Goal: Task Accomplishment & Management: Use online tool/utility

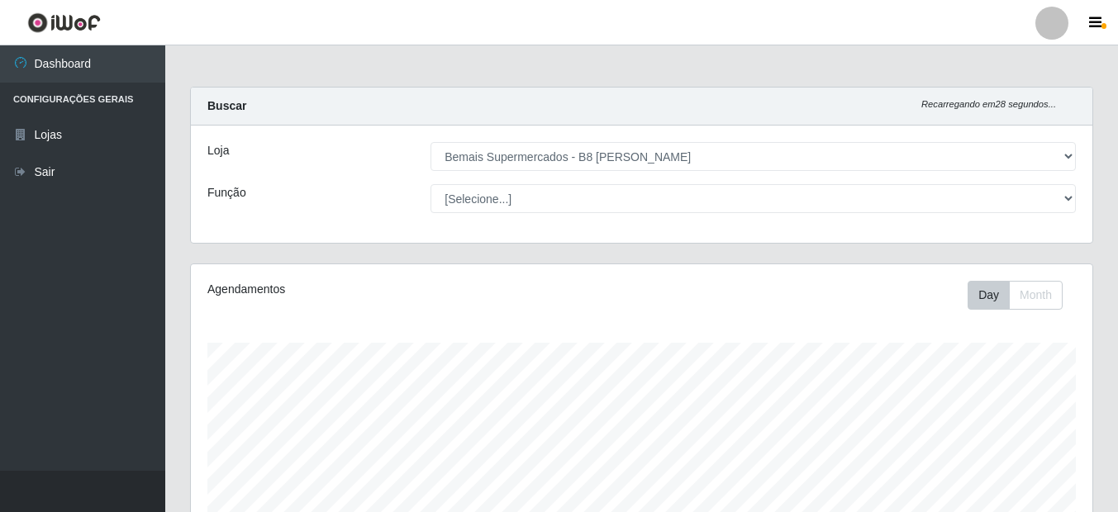
select select "413"
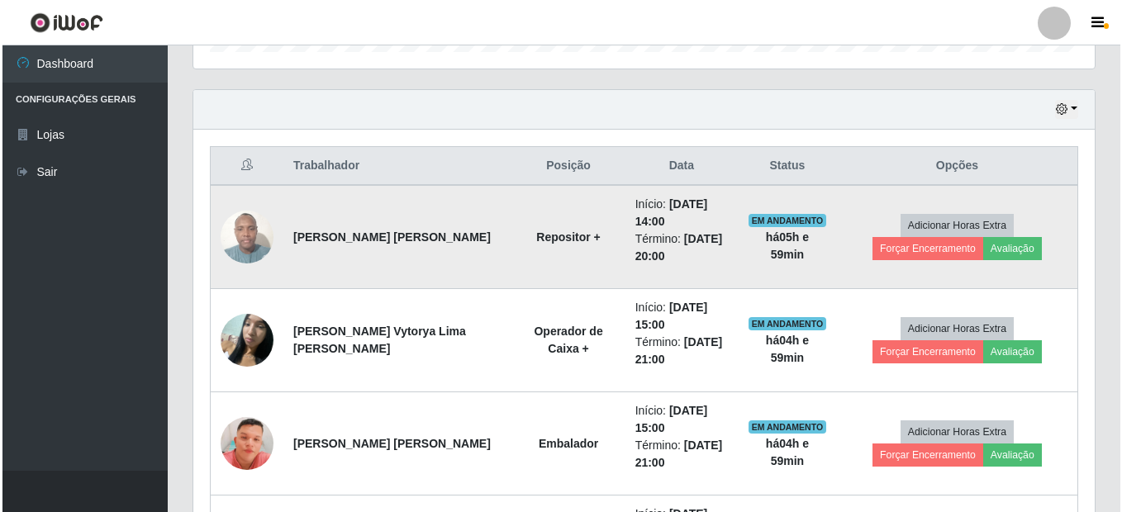
scroll to position [343, 902]
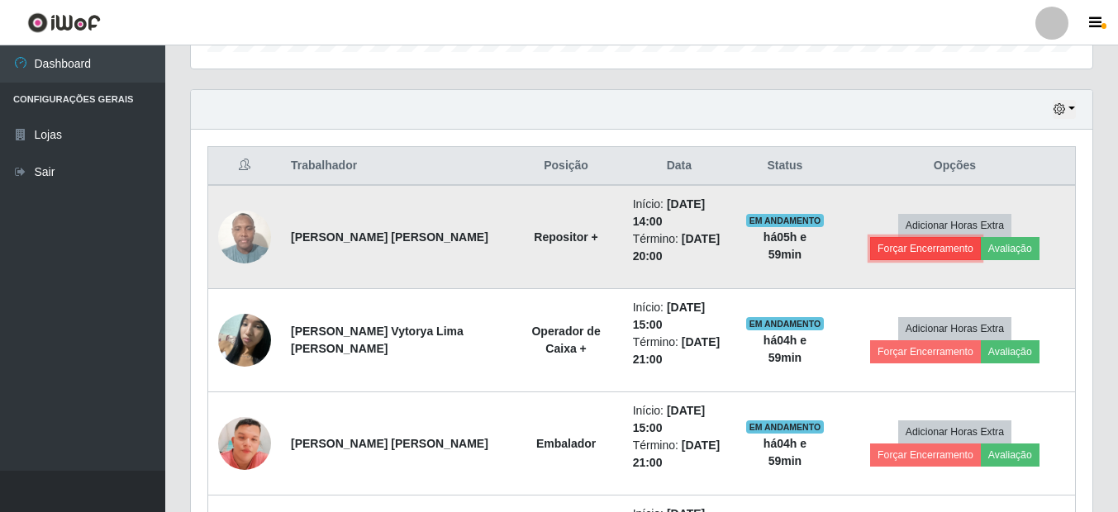
click at [979, 237] on button "Forçar Encerramento" at bounding box center [925, 248] width 111 height 23
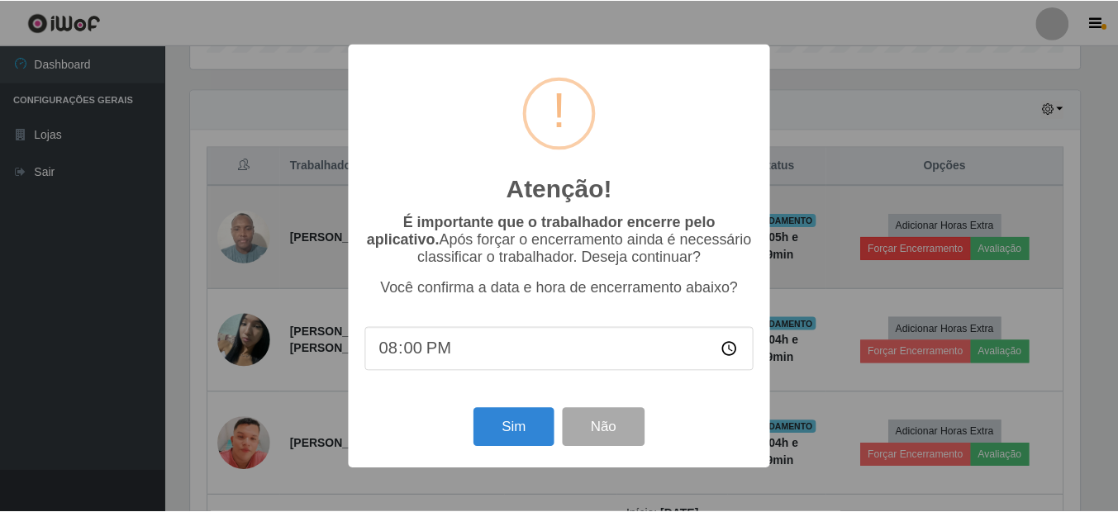
scroll to position [343, 894]
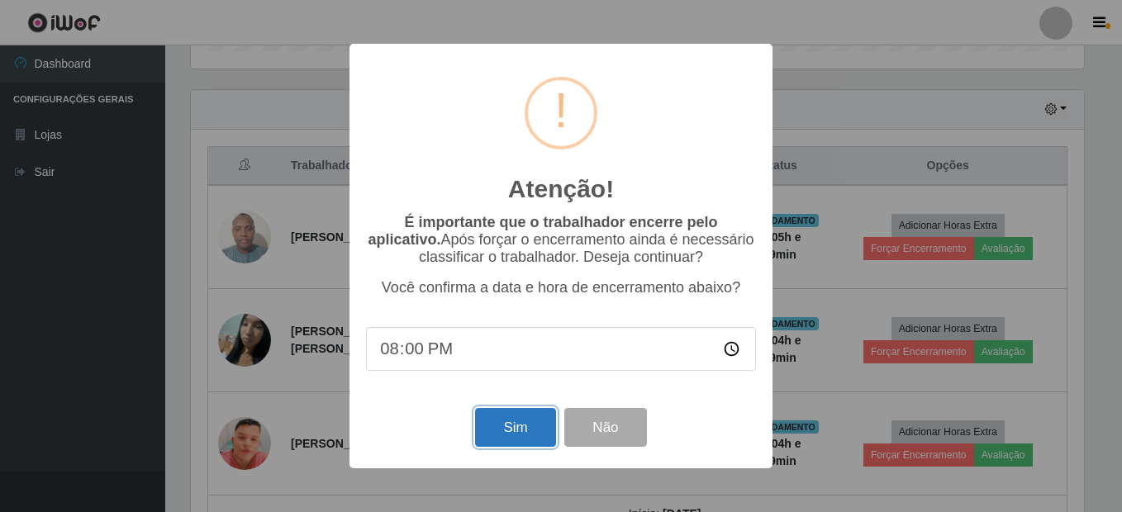
click at [527, 441] on button "Sim" at bounding box center [515, 427] width 80 height 39
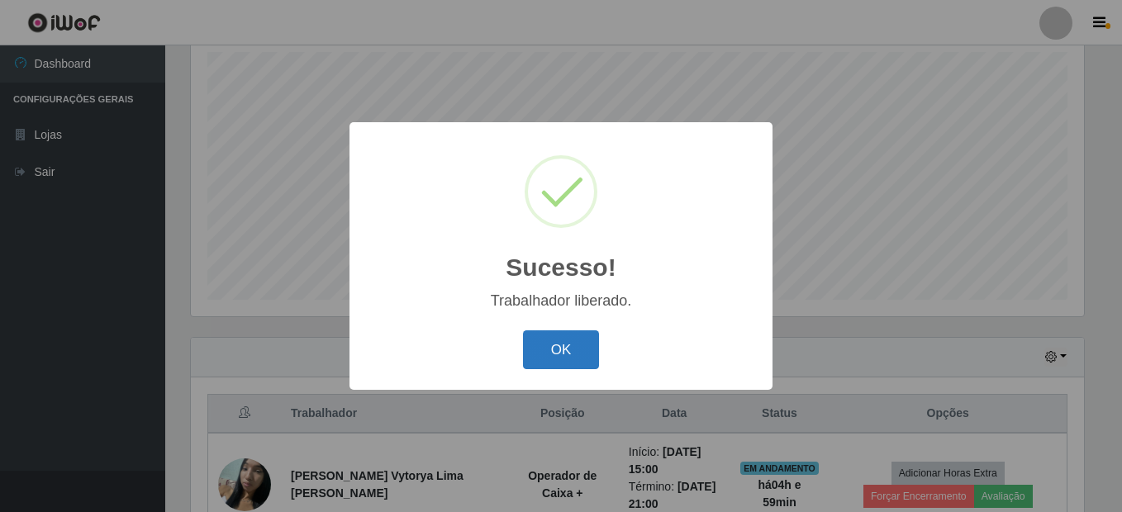
click at [554, 340] on button "OK" at bounding box center [561, 350] width 77 height 39
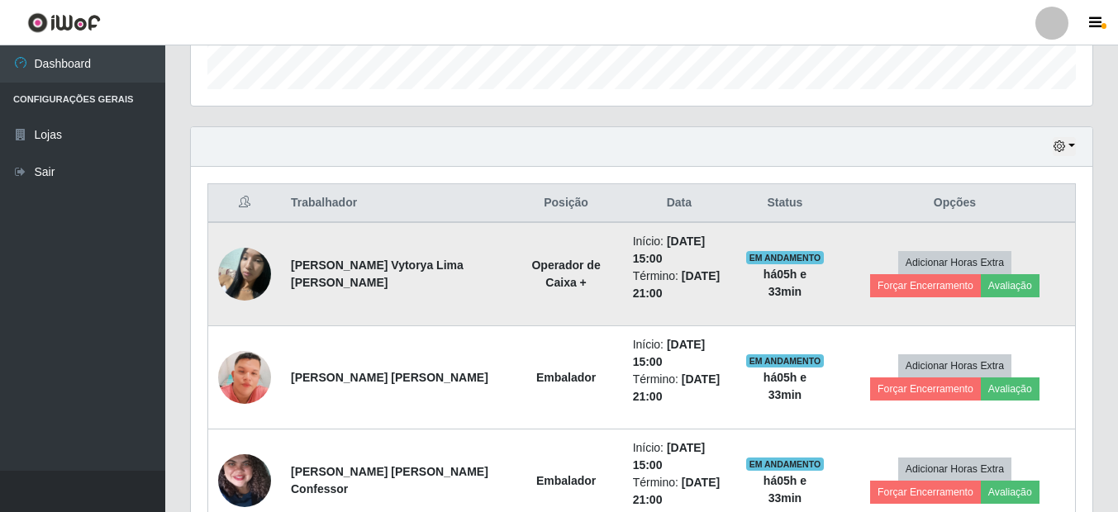
scroll to position [539, 0]
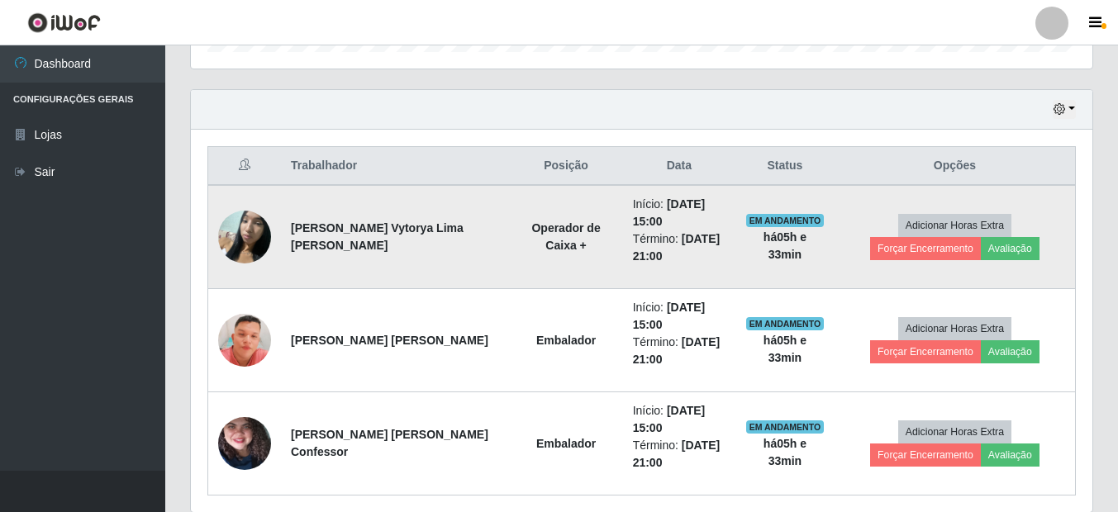
click at [236, 226] on img at bounding box center [244, 237] width 53 height 70
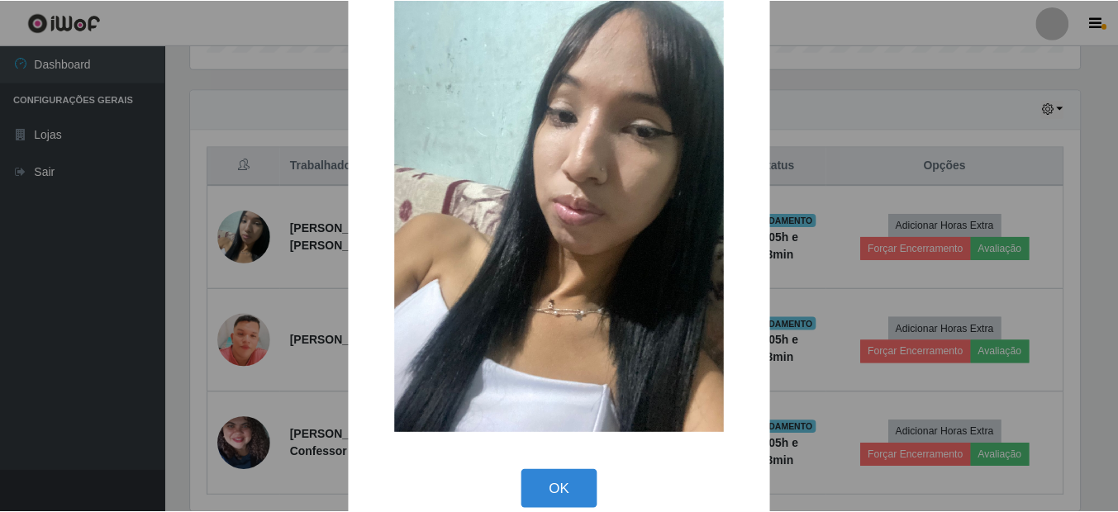
scroll to position [73, 0]
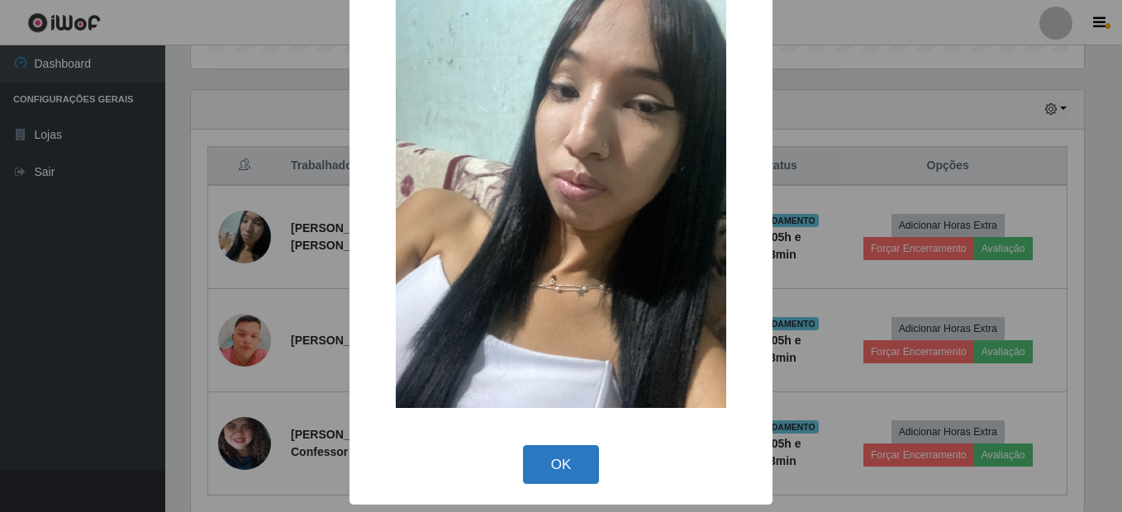
click at [546, 465] on button "OK" at bounding box center [561, 465] width 77 height 39
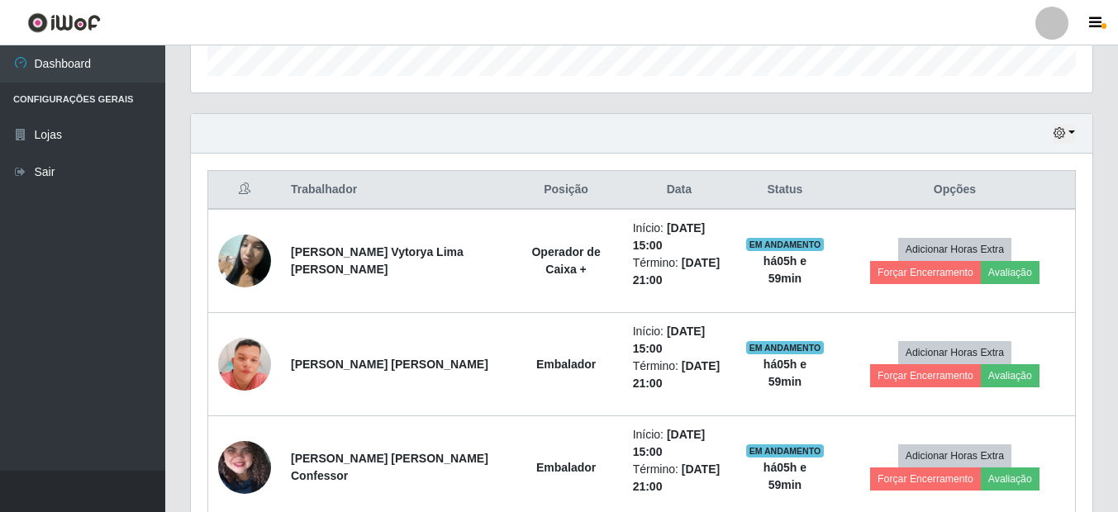
scroll to position [601, 0]
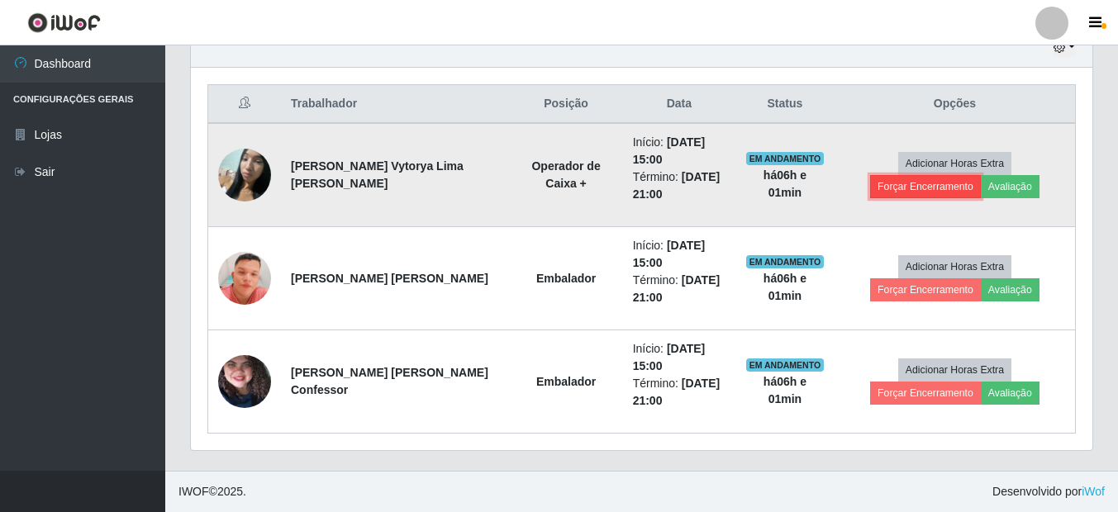
click at [981, 175] on button "Forçar Encerramento" at bounding box center [925, 186] width 111 height 23
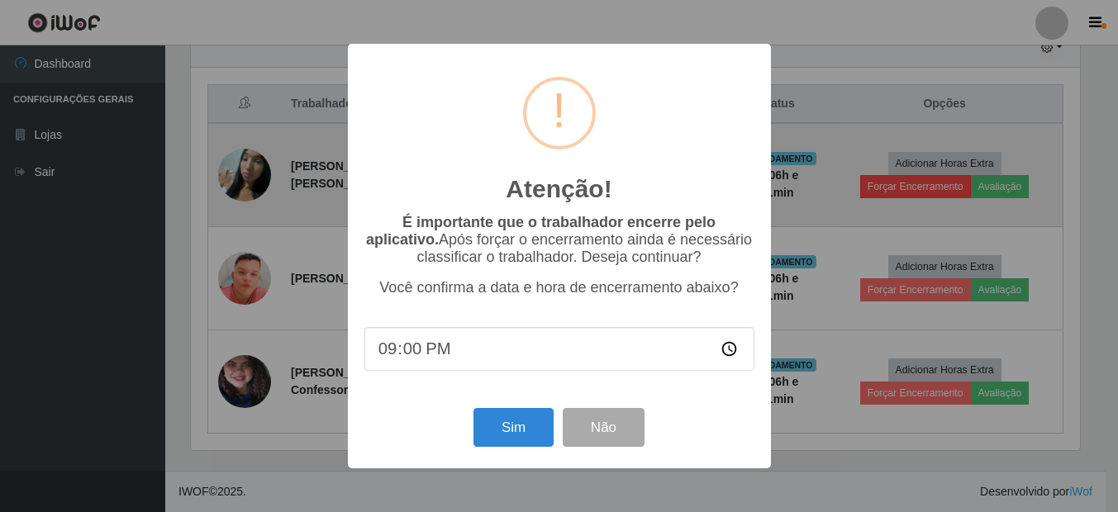
scroll to position [343, 894]
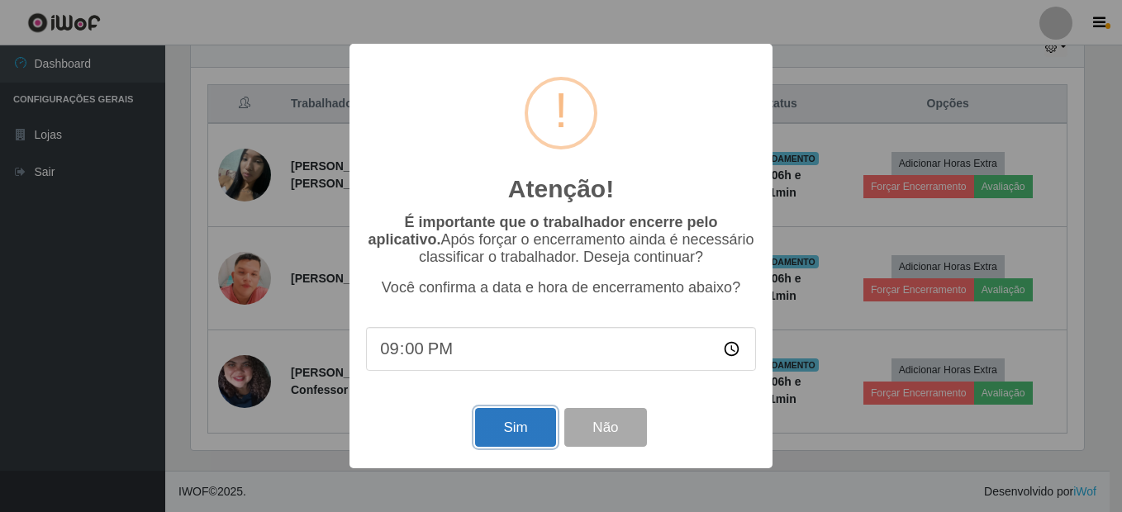
click at [489, 431] on button "Sim" at bounding box center [515, 427] width 80 height 39
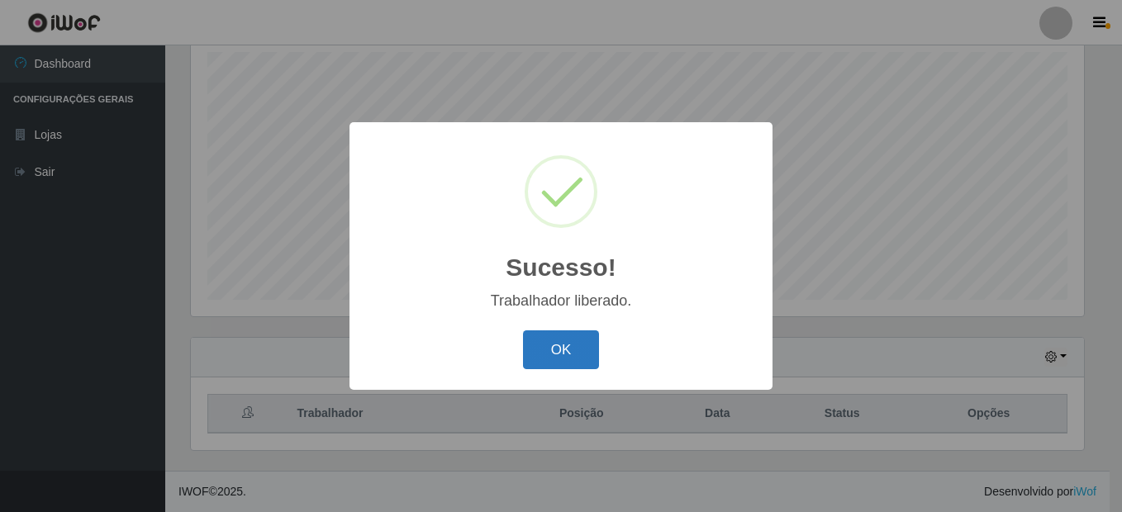
click at [574, 345] on button "OK" at bounding box center [561, 350] width 77 height 39
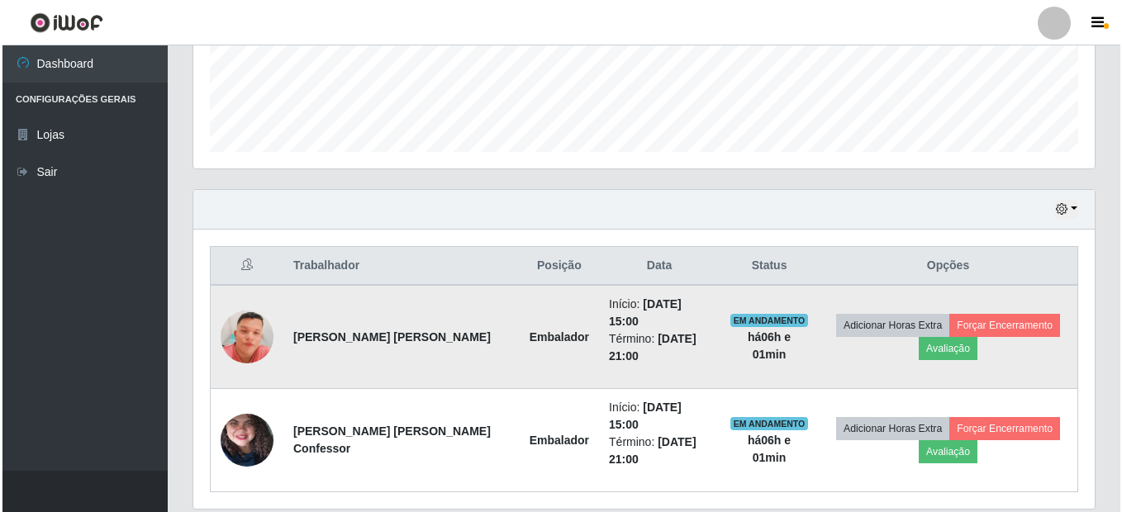
scroll to position [456, 0]
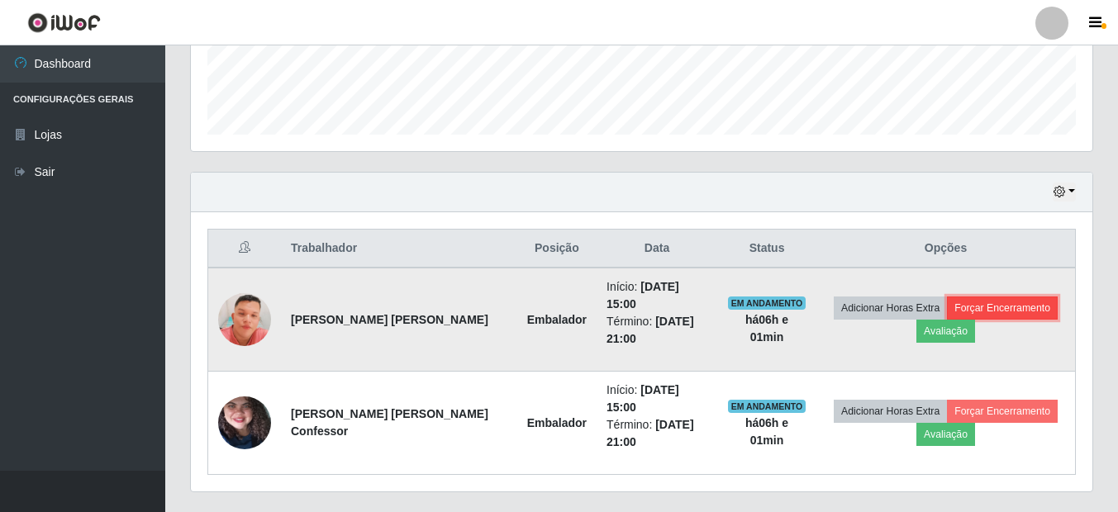
click at [991, 304] on button "Forçar Encerramento" at bounding box center [1002, 308] width 111 height 23
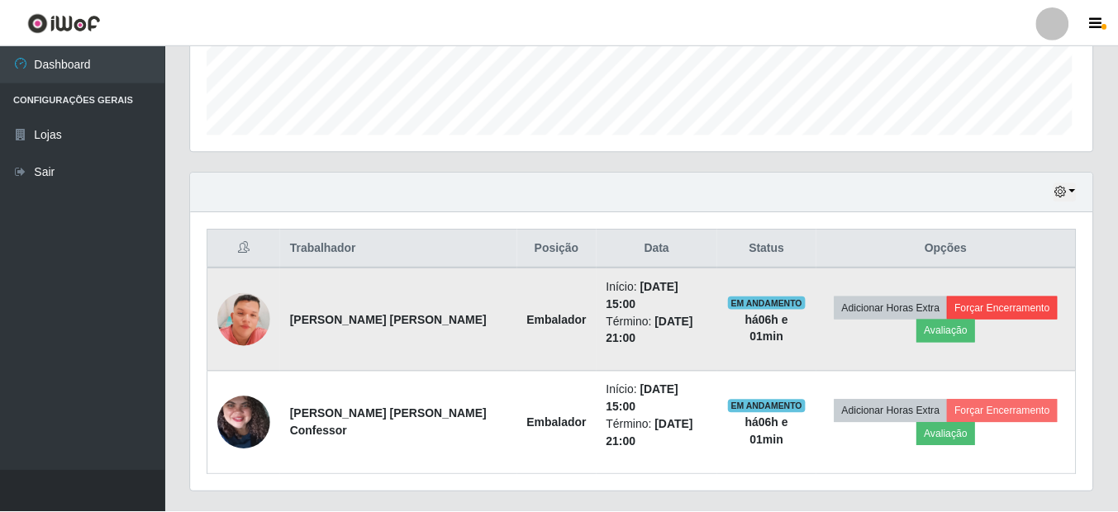
scroll to position [343, 894]
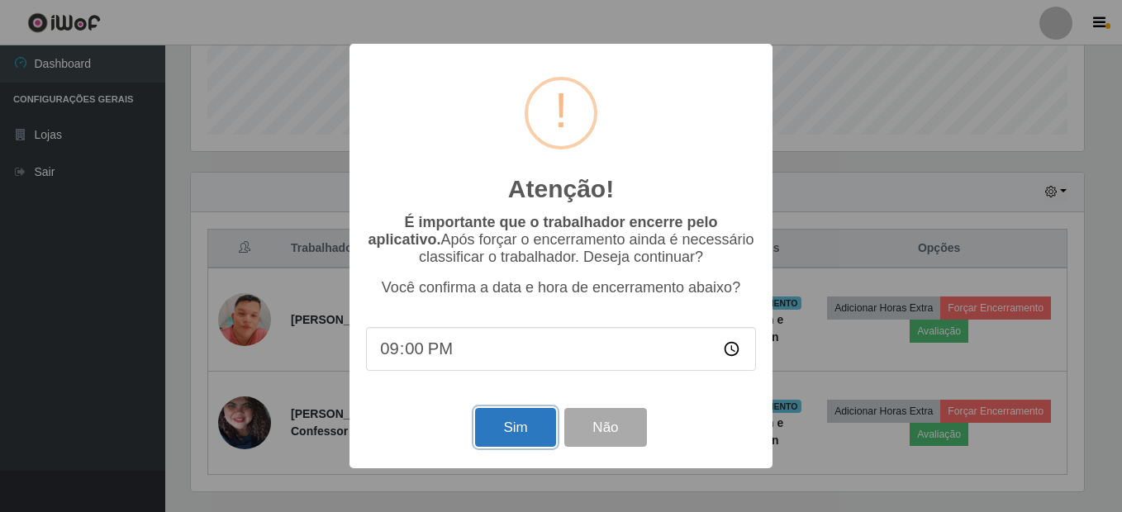
click at [502, 426] on button "Sim" at bounding box center [515, 427] width 80 height 39
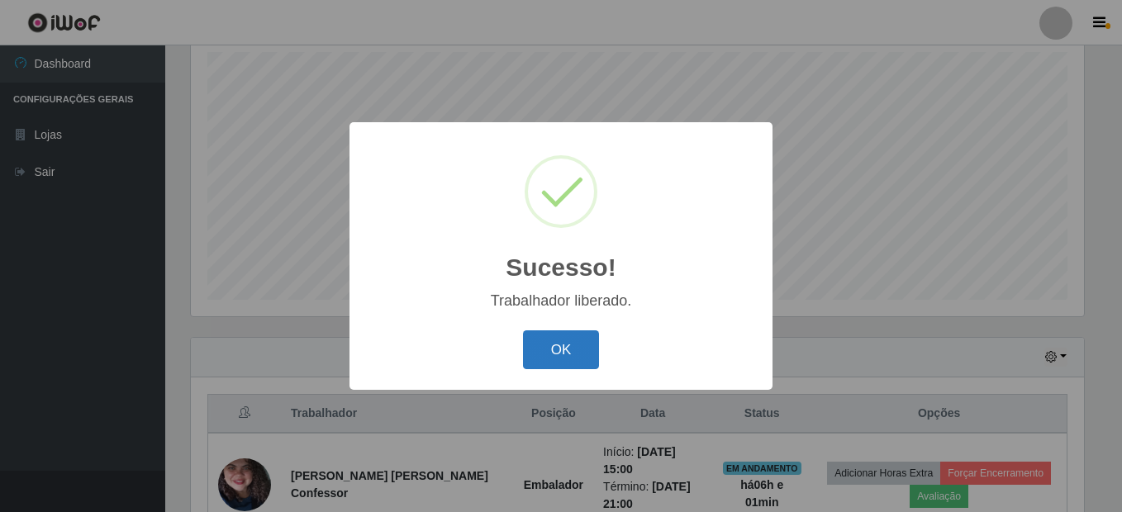
click at [563, 336] on button "OK" at bounding box center [561, 350] width 77 height 39
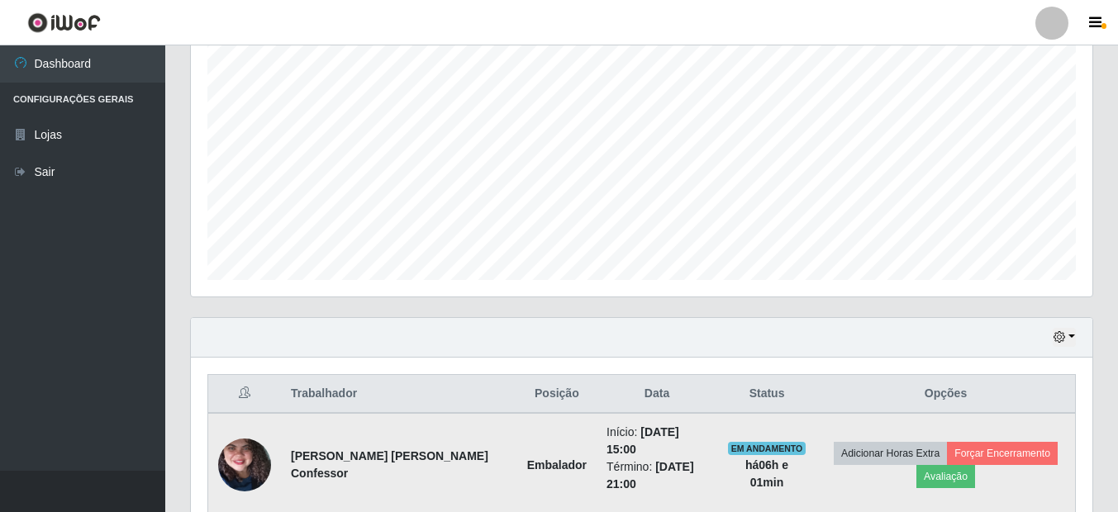
scroll to position [365, 0]
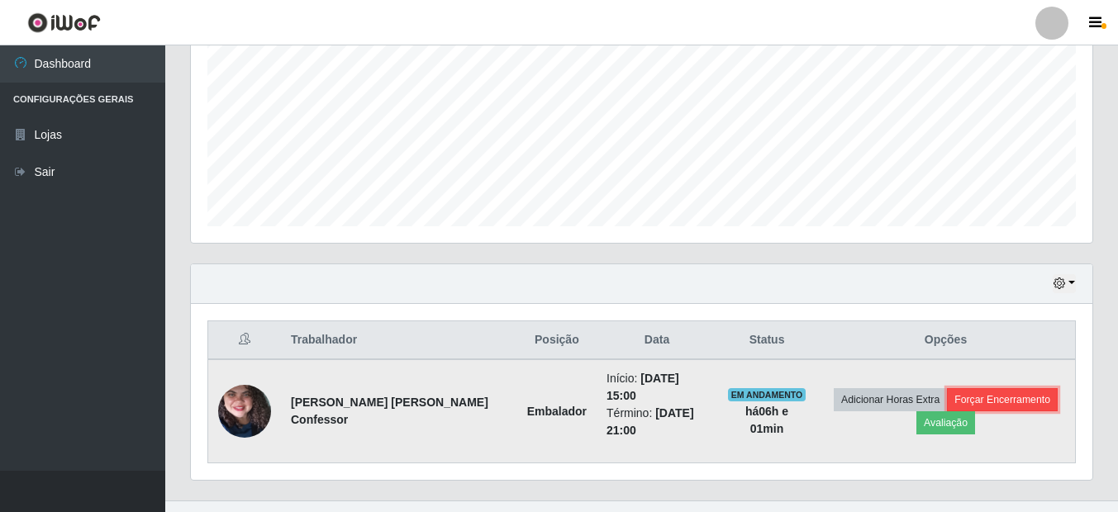
click at [947, 400] on button "Forçar Encerramento" at bounding box center [1002, 399] width 111 height 23
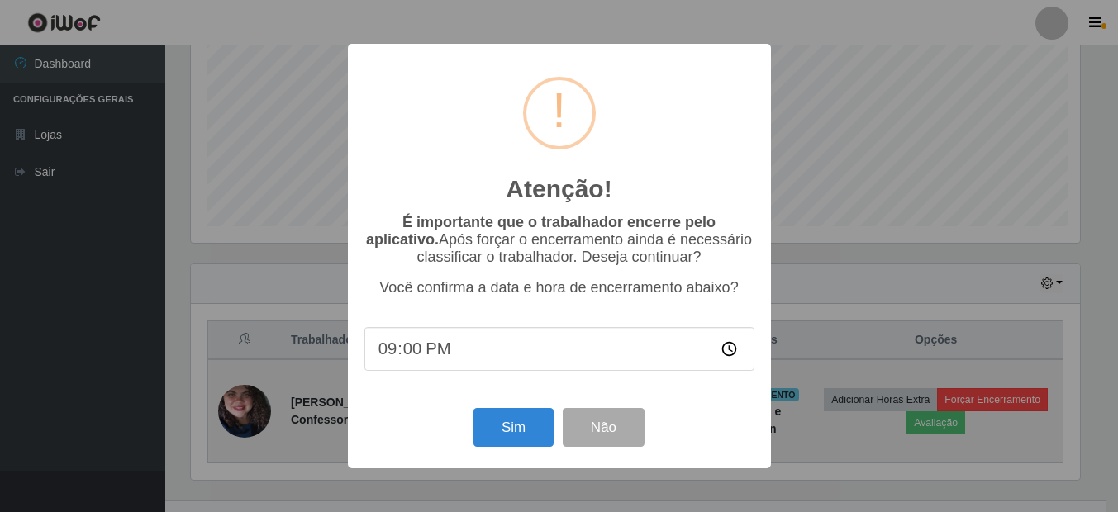
scroll to position [343, 894]
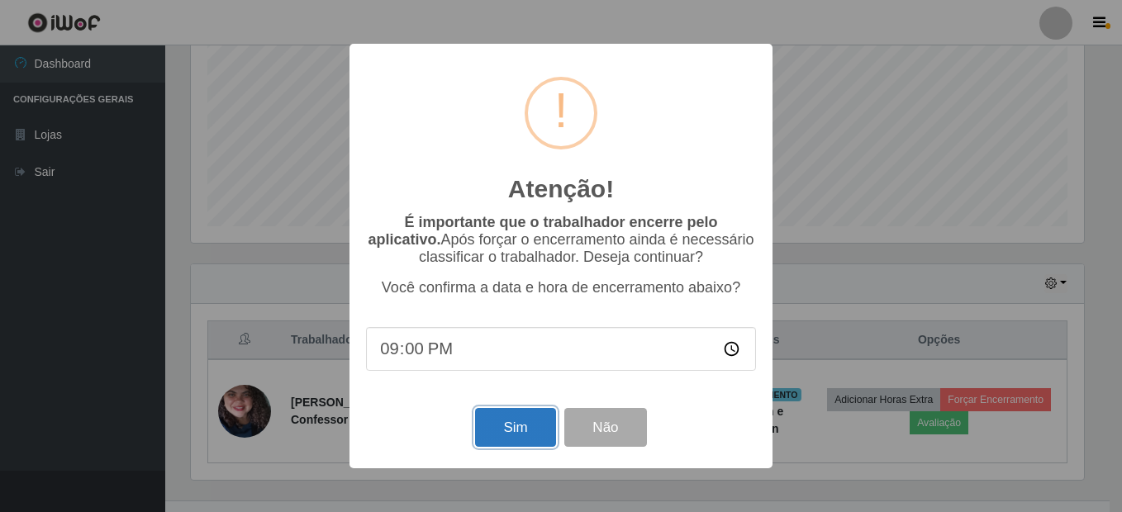
click at [520, 415] on button "Sim" at bounding box center [515, 427] width 80 height 39
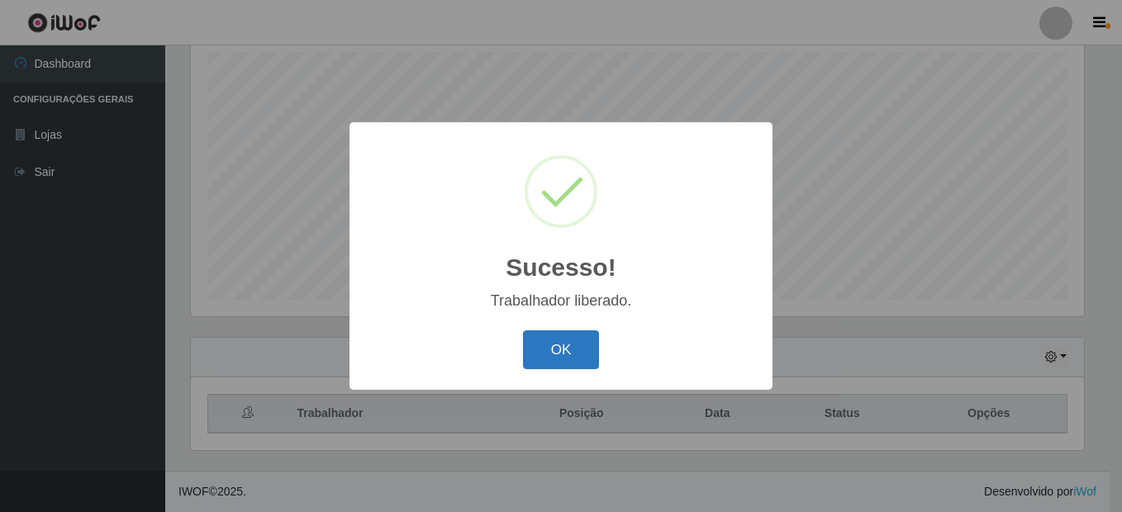
click at [542, 360] on button "OK" at bounding box center [561, 350] width 77 height 39
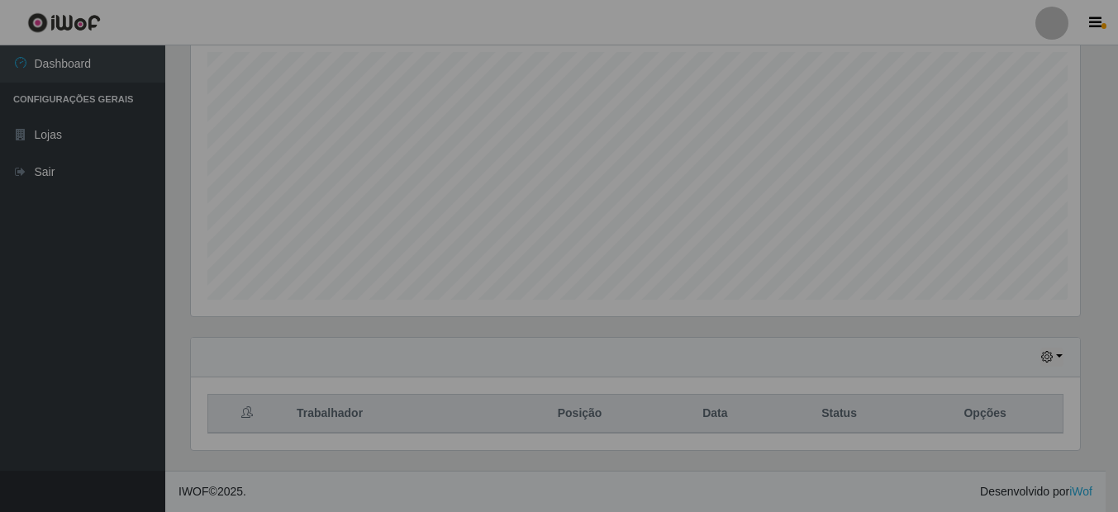
scroll to position [343, 902]
